Goal: Transaction & Acquisition: Purchase product/service

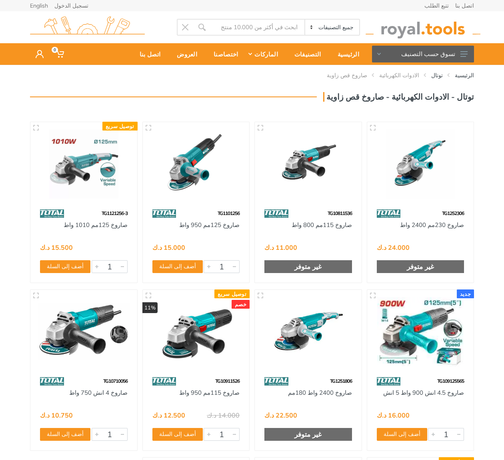
click at [490, 420] on div "الرئيسية توتال الادوات الكهربائية" at bounding box center [252, 351] width 504 height 573
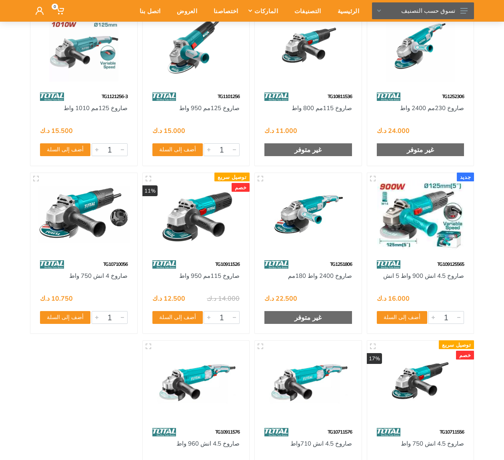
scroll to position [120, 0]
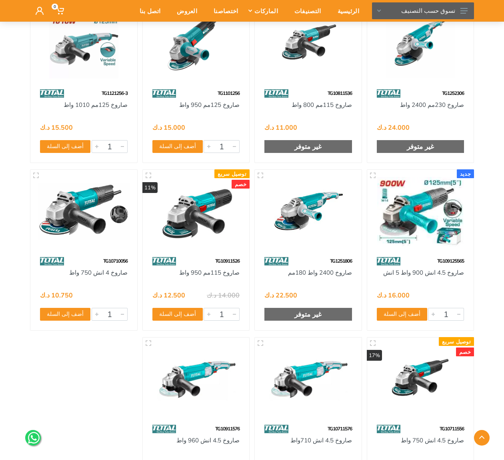
click at [423, 212] on img at bounding box center [420, 211] width 92 height 69
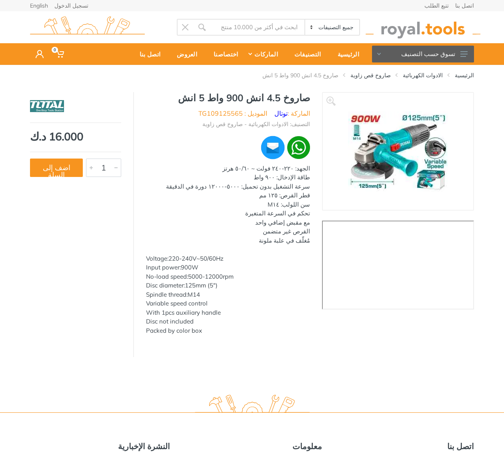
drag, startPoint x: 250, startPoint y: 10, endPoint x: 224, endPoint y: 28, distance: 31.6
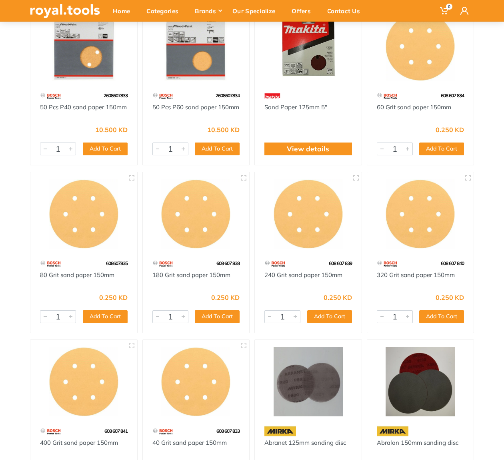
scroll to position [120, 0]
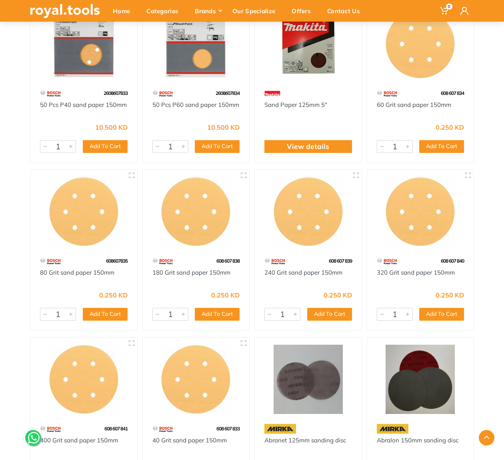
click at [115, 222] on img at bounding box center [84, 211] width 92 height 69
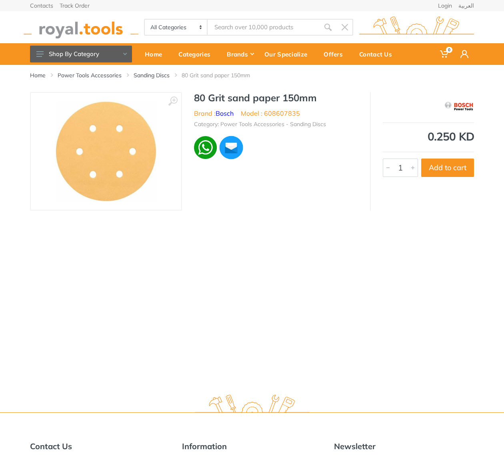
click at [119, 169] on img at bounding box center [106, 151] width 101 height 101
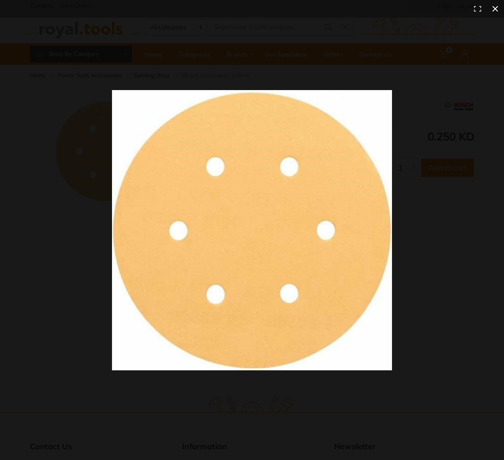
click at [440, 234] on div at bounding box center [278, 241] width 332 height 303
